Goal: Information Seeking & Learning: Learn about a topic

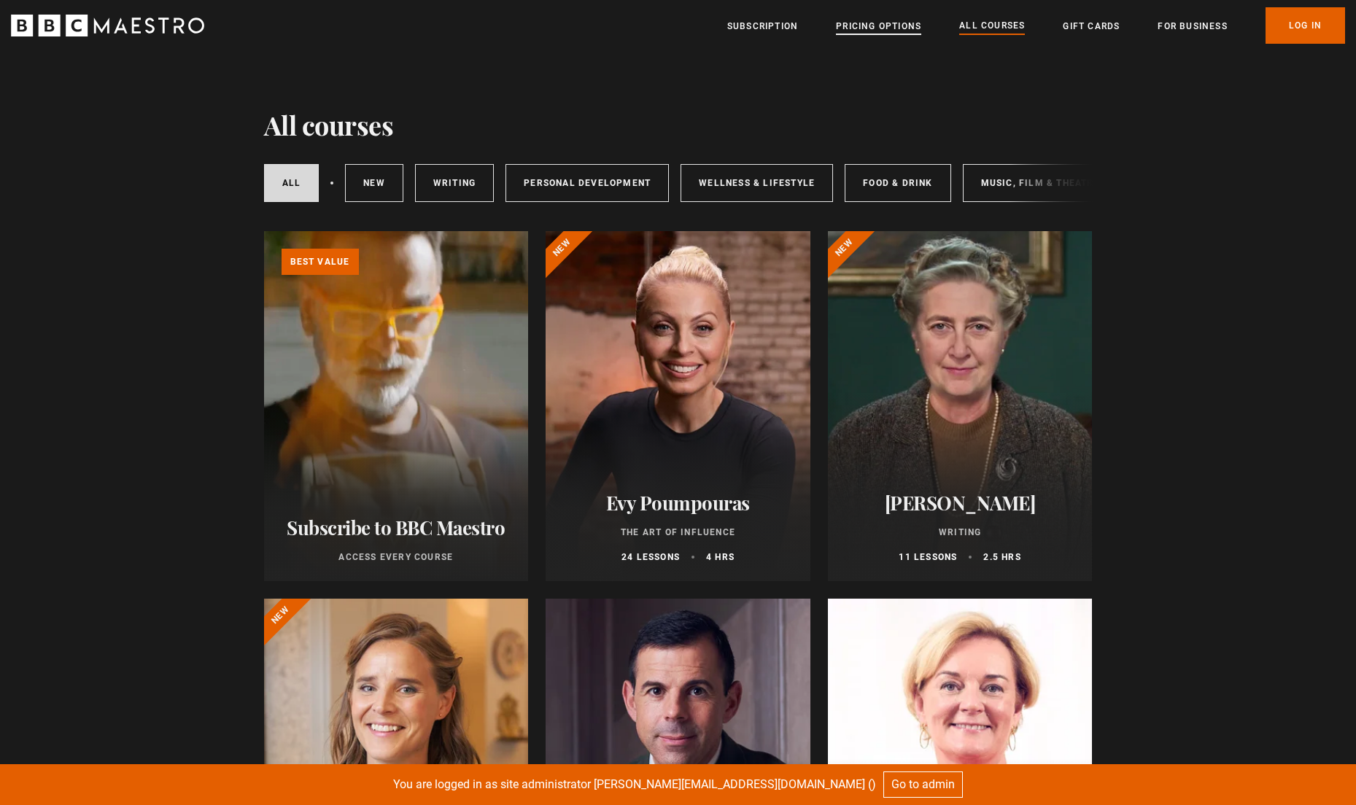
click at [902, 28] on link "Pricing Options" at bounding box center [878, 26] width 85 height 15
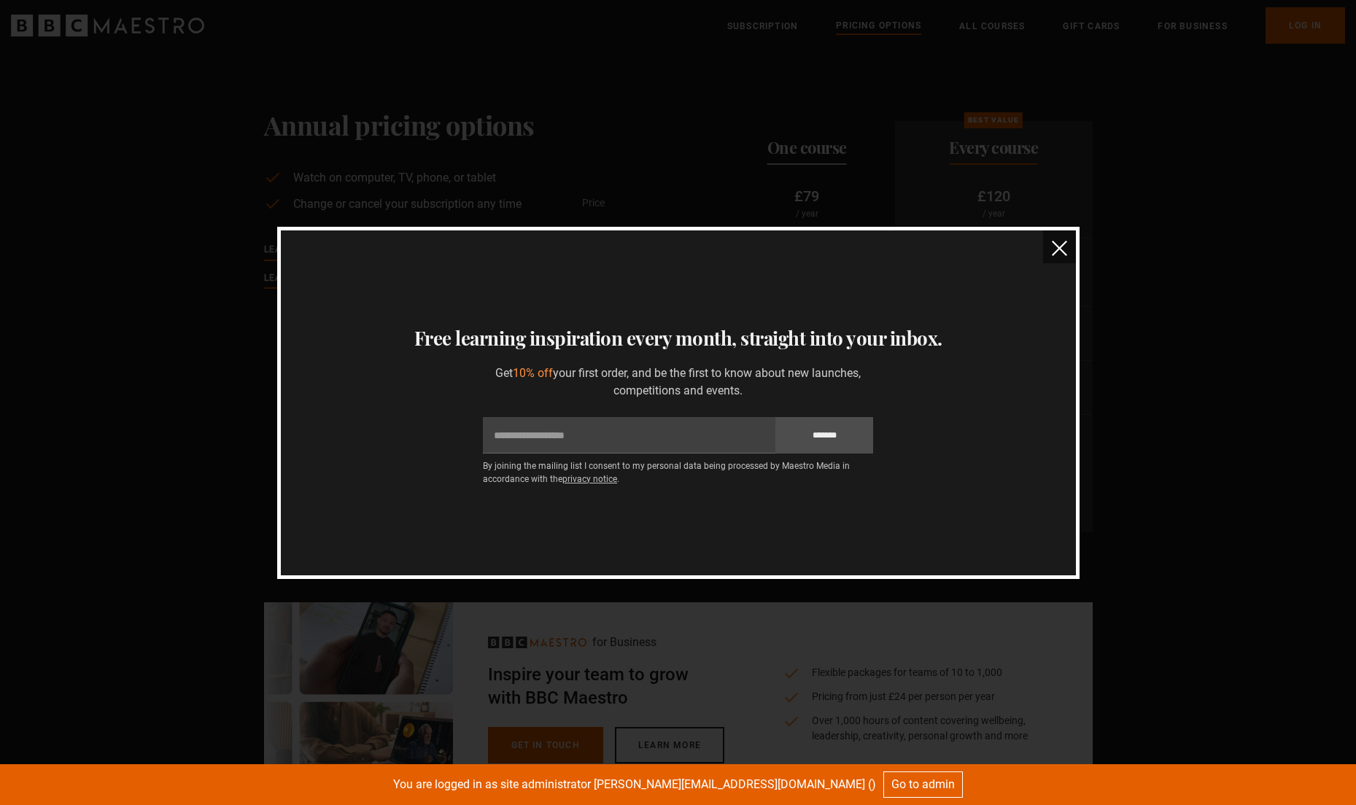
click at [1067, 250] on button "close" at bounding box center [1059, 247] width 33 height 33
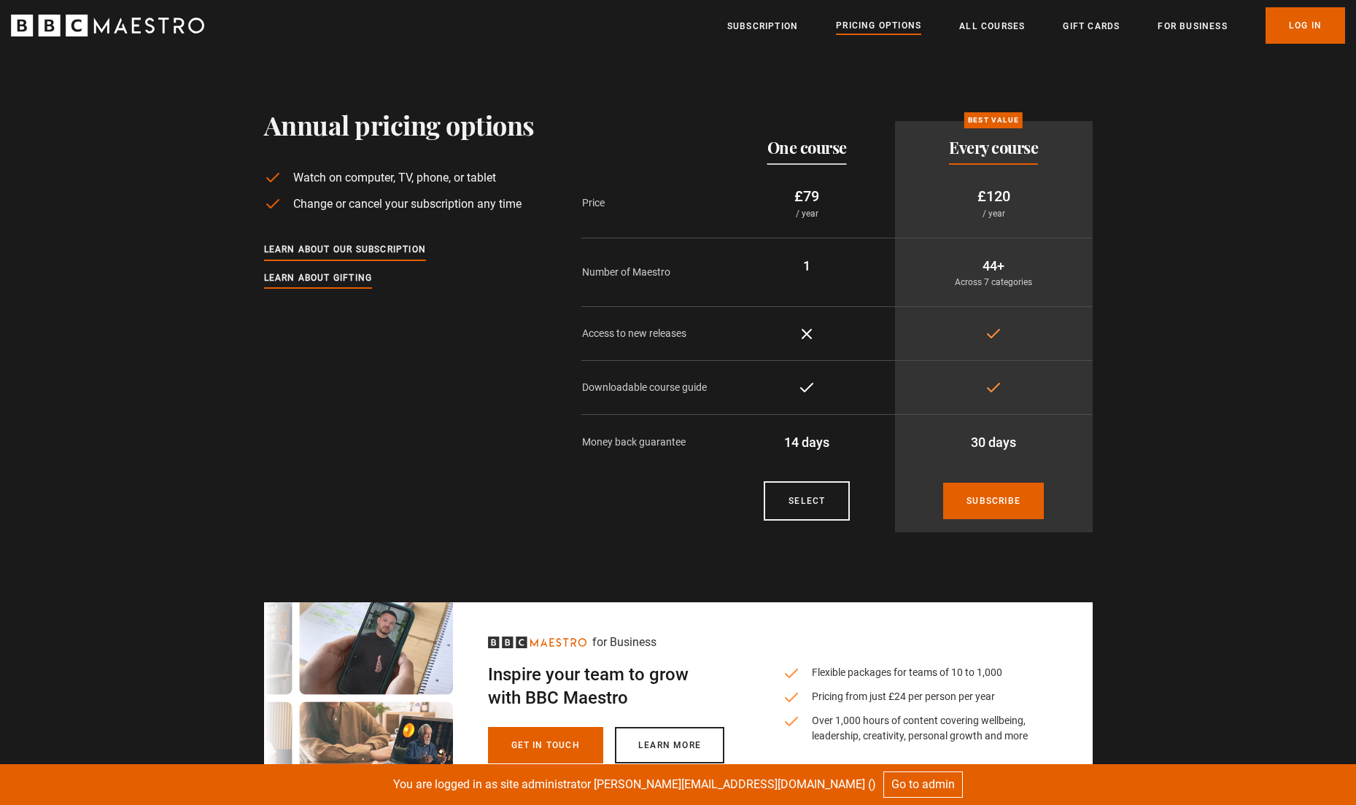
click at [142, 28] on icon "BBC Maestro" at bounding box center [107, 26] width 193 height 22
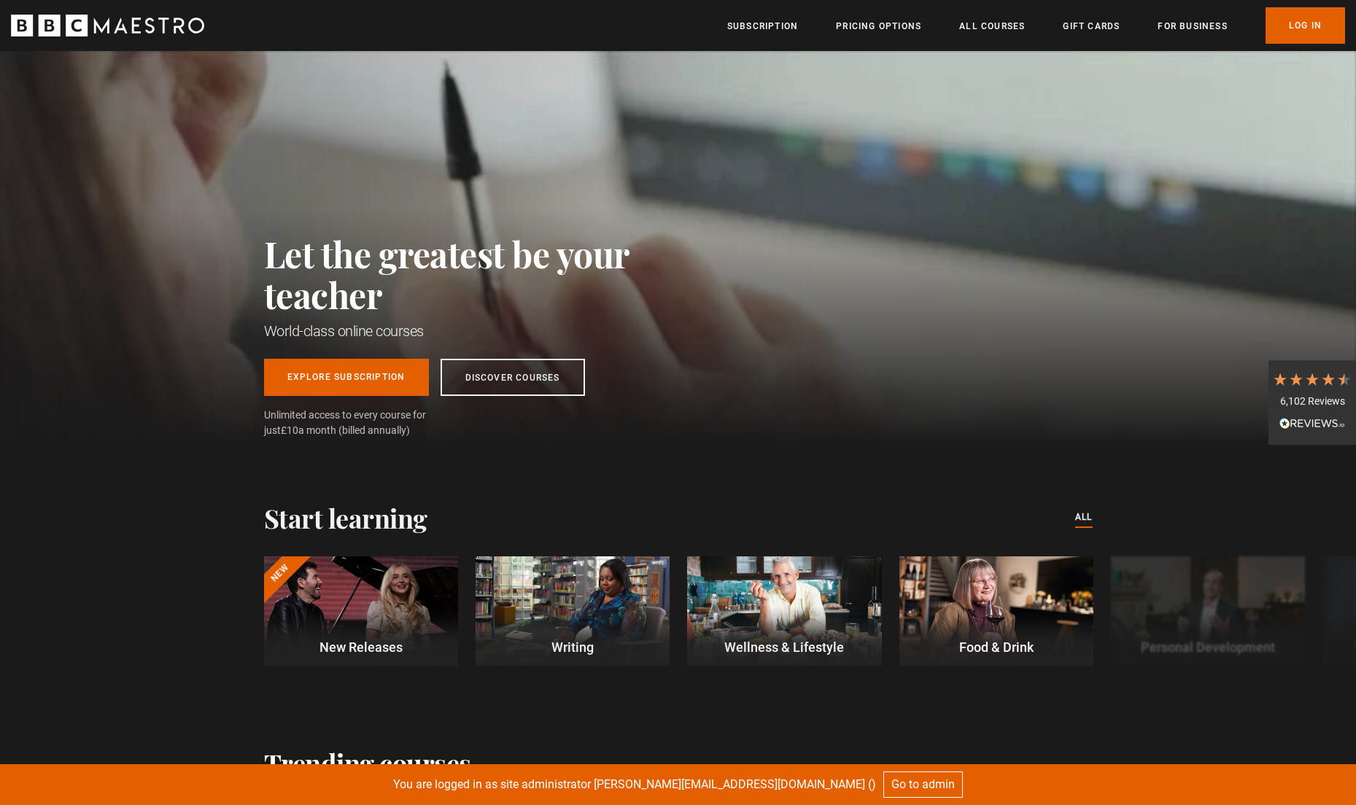
scroll to position [0, 716]
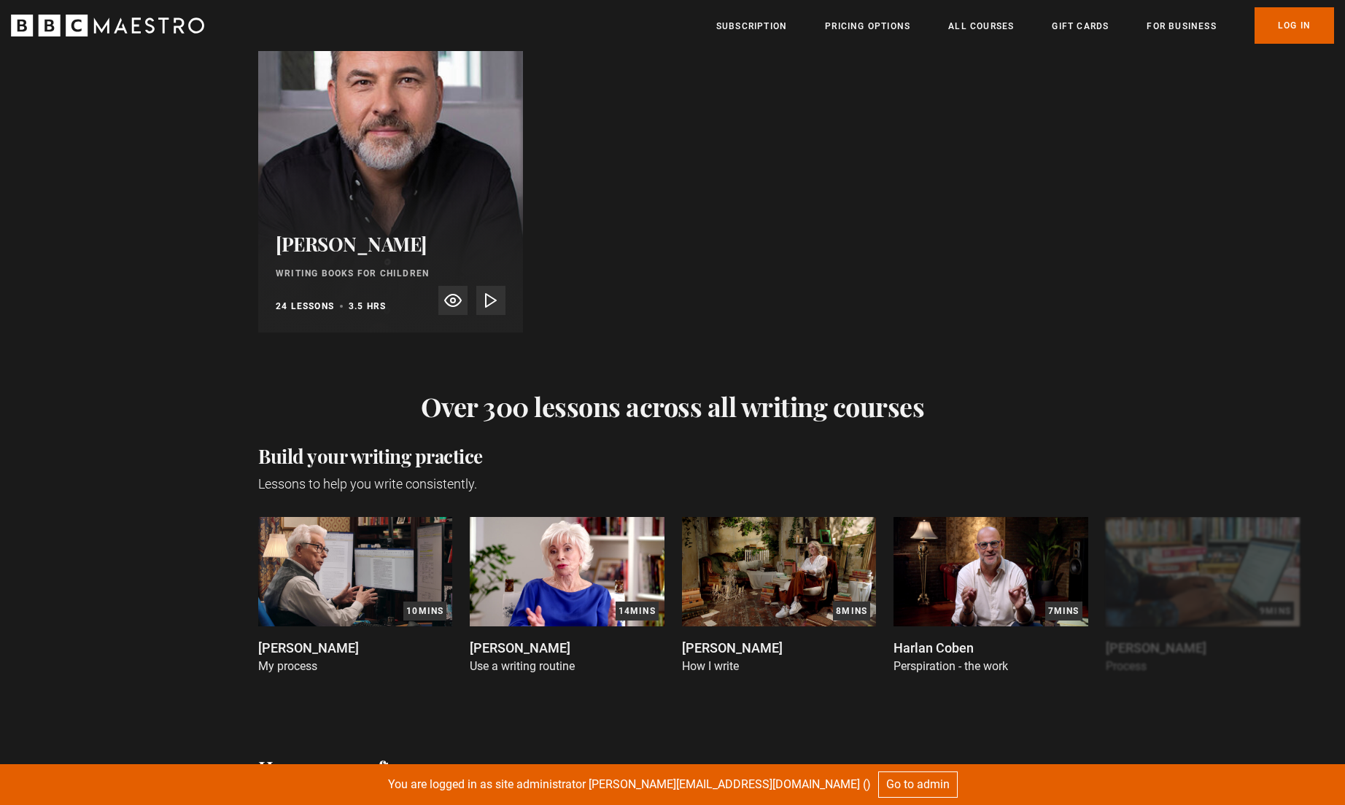
scroll to position [2969, 0]
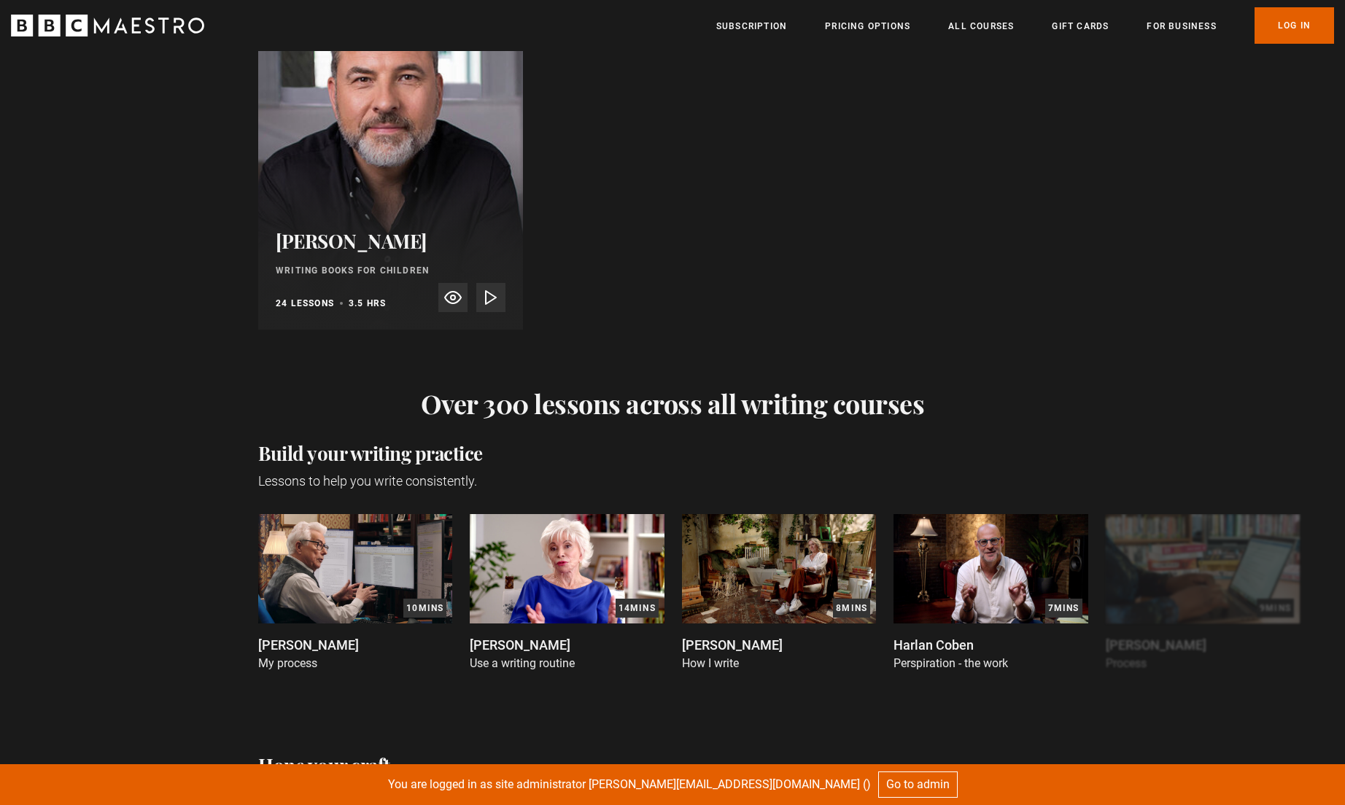
drag, startPoint x: 259, startPoint y: 462, endPoint x: 482, endPoint y: 468, distance: 222.6
click at [482, 465] on h2 "Build your writing practice" at bounding box center [672, 453] width 829 height 23
copy h2 "Build your writing practice"
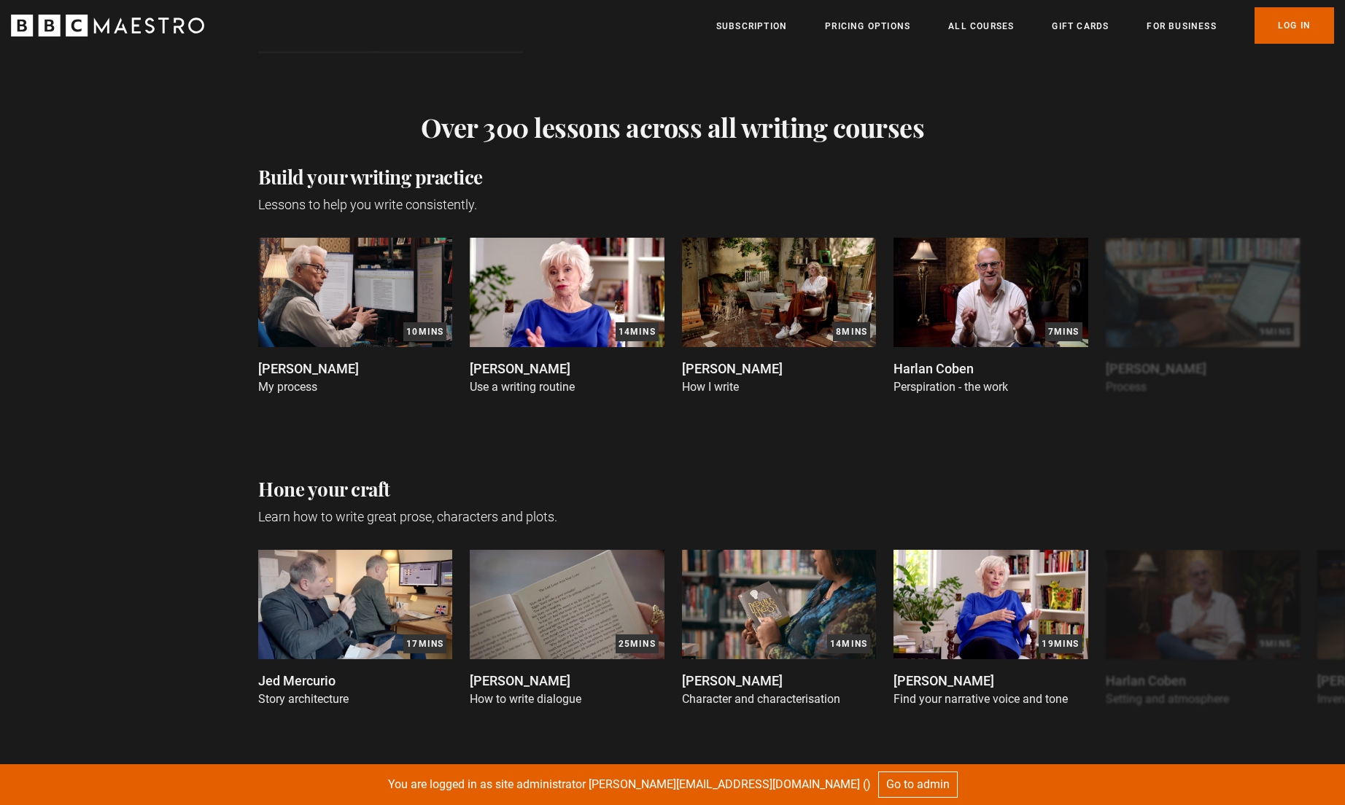
scroll to position [3269, 0]
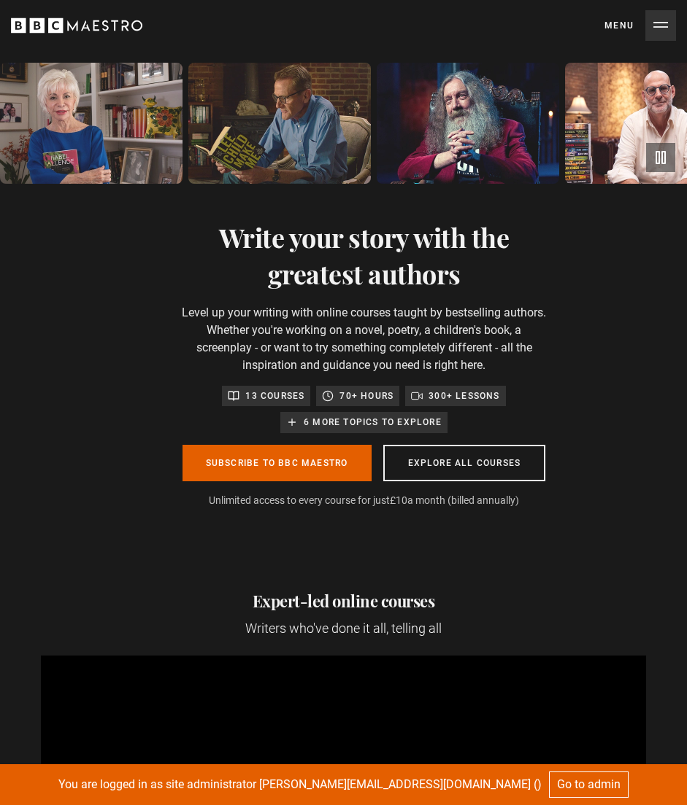
click at [648, 283] on div "Write your story with the greatest authors Level up your writing with online co…" at bounding box center [343, 364] width 687 height 360
